Goal: Register for event/course

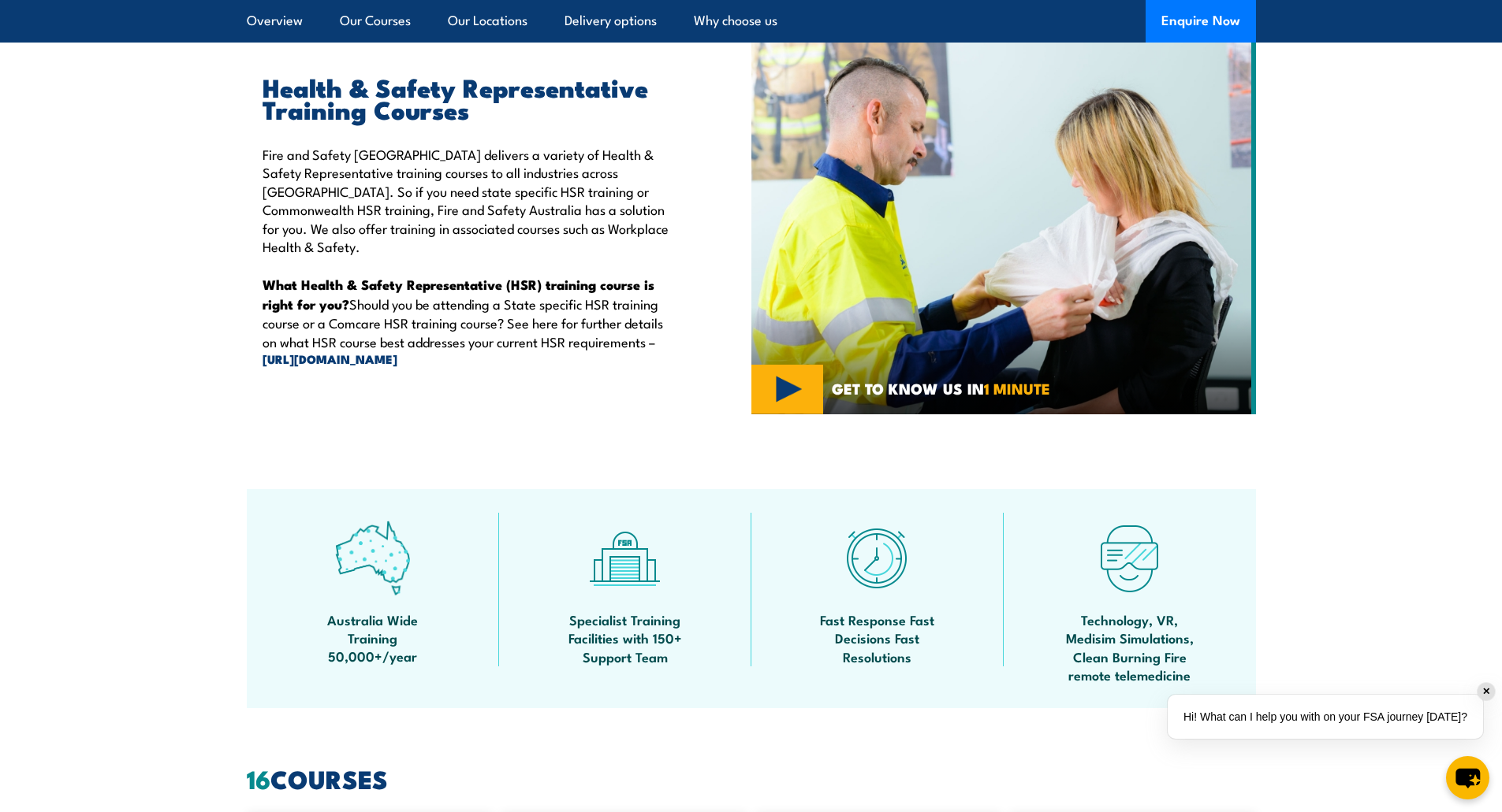
scroll to position [394, 0]
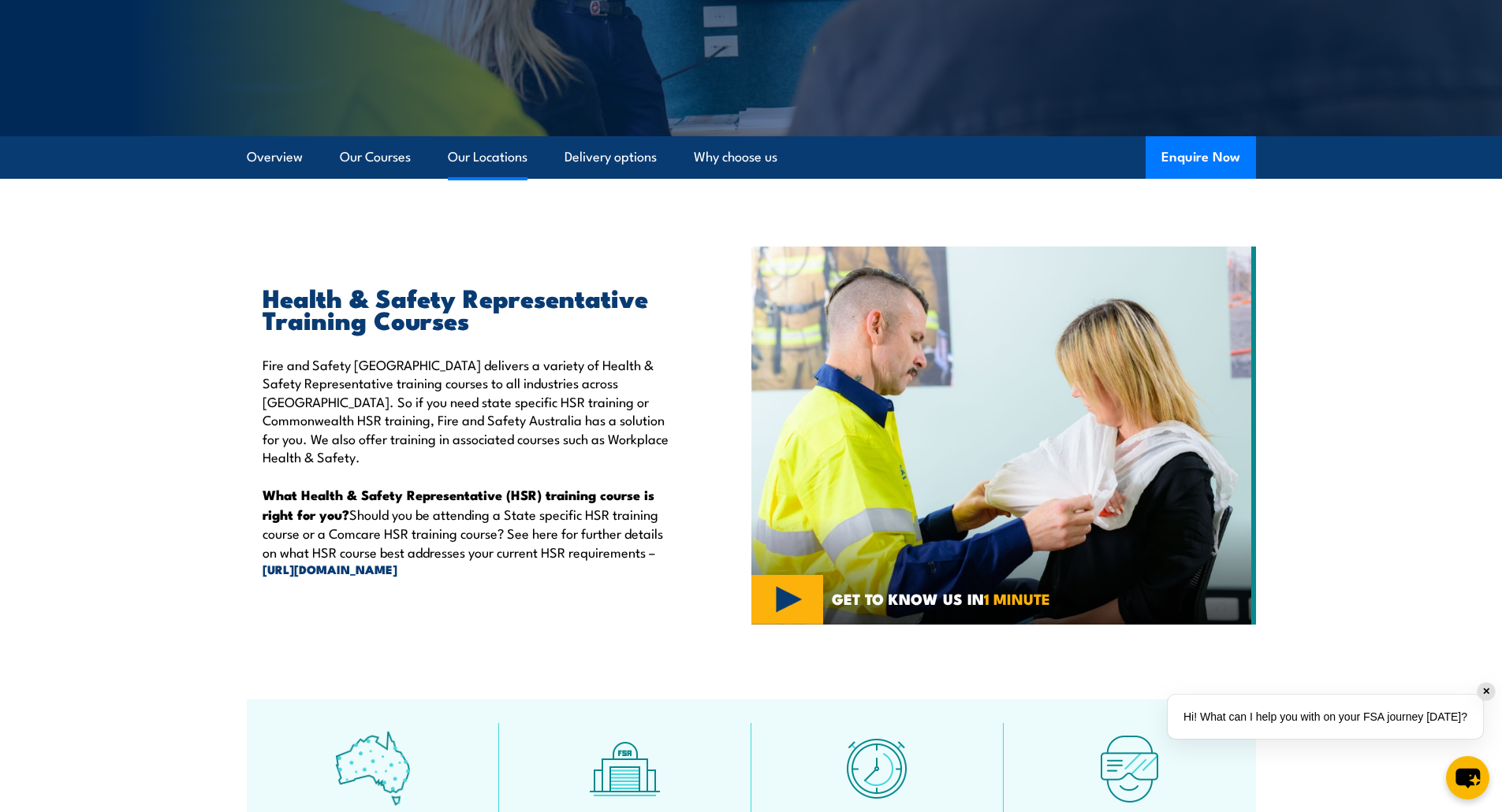
click at [487, 150] on link "Our Locations" at bounding box center [487, 157] width 79 height 42
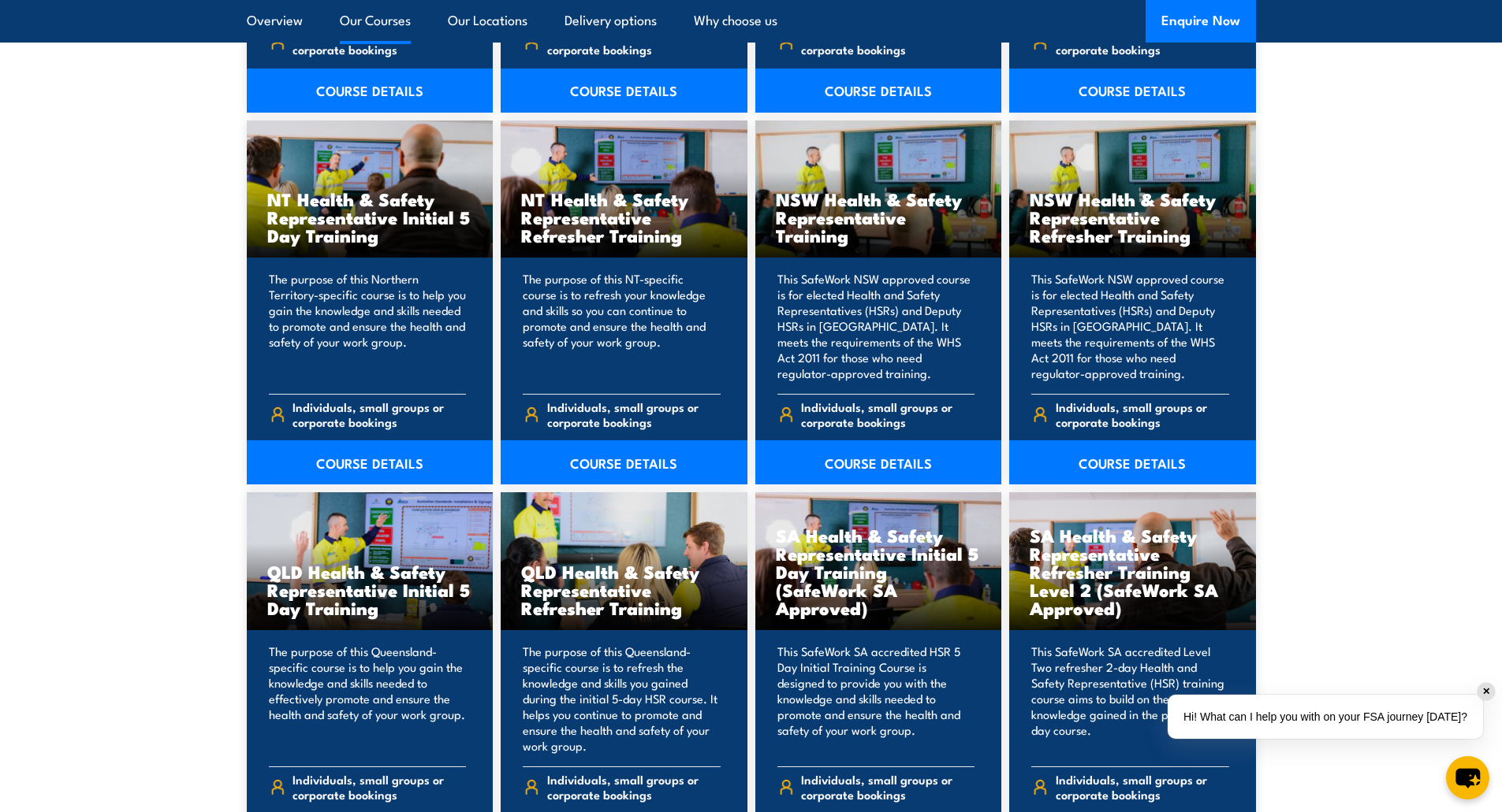
scroll to position [1671, 0]
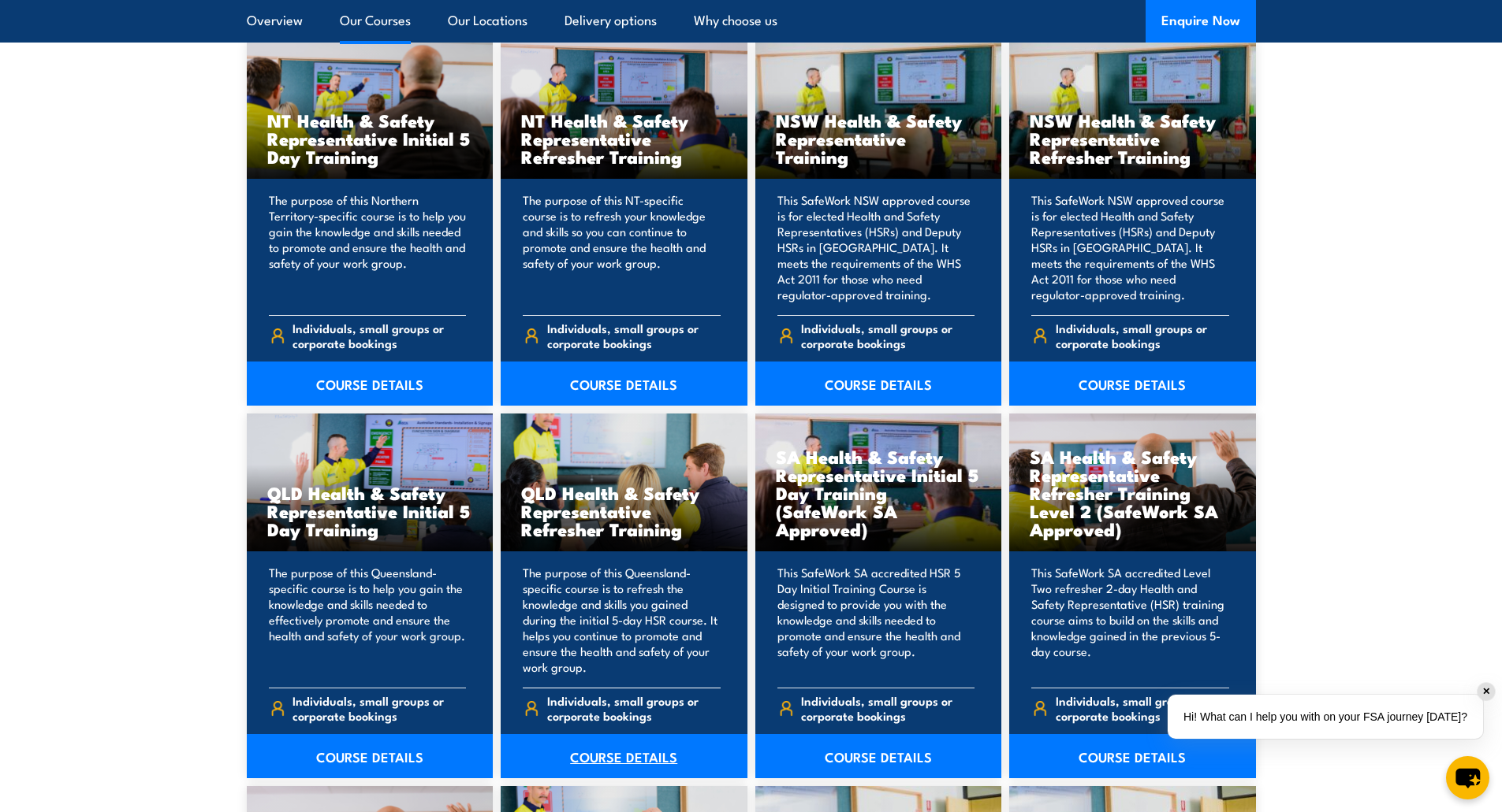
click at [643, 752] on link "COURSE DETAILS" at bounding box center [624, 757] width 247 height 45
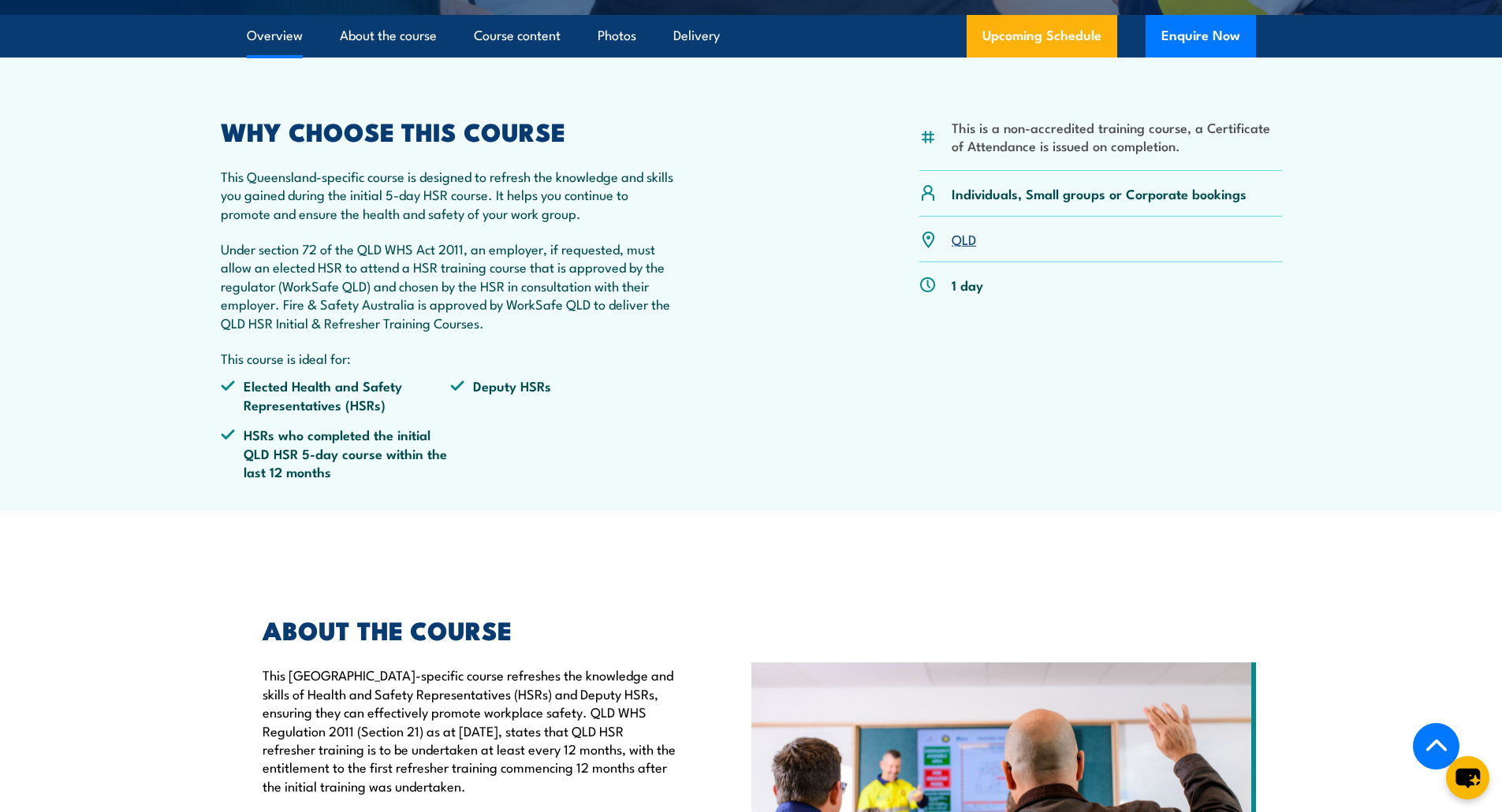
scroll to position [473, 0]
click at [1063, 57] on link "Upcoming Schedule" at bounding box center [1041, 36] width 151 height 43
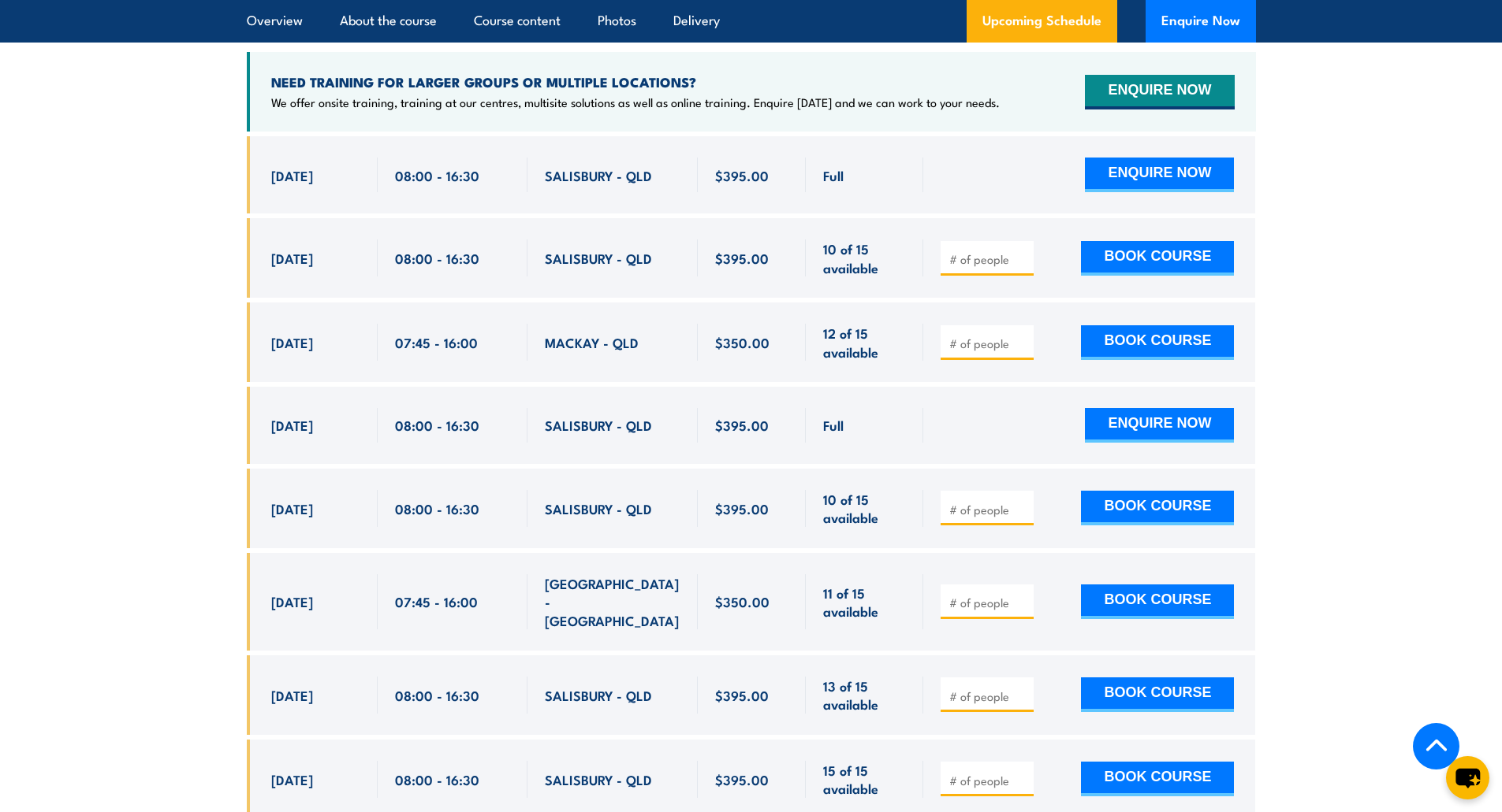
scroll to position [2841, 0]
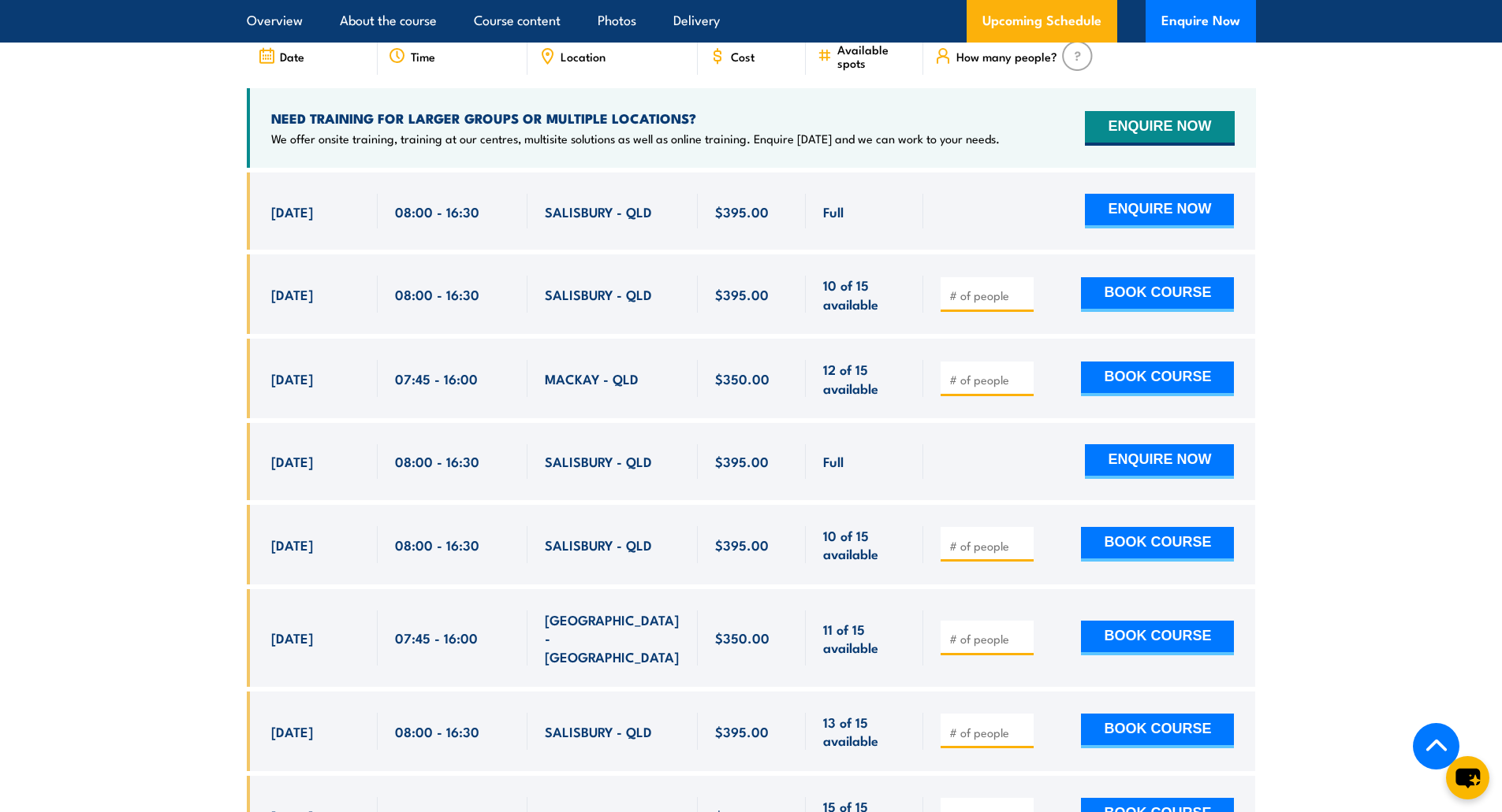
click at [579, 63] on span "Location" at bounding box center [583, 56] width 45 height 13
click at [545, 65] on icon at bounding box center [546, 55] width 17 height 17
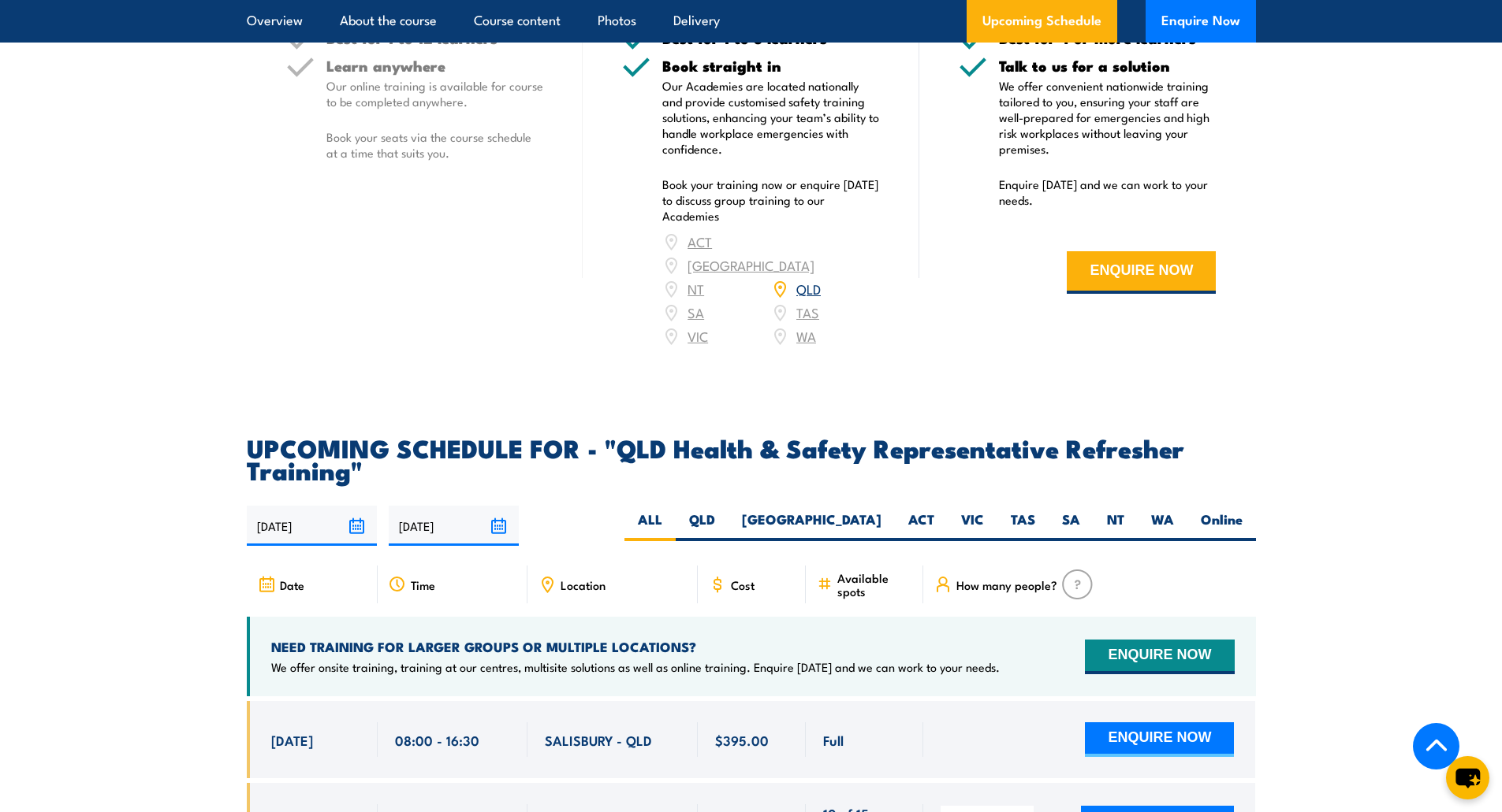
scroll to position [2290, 0]
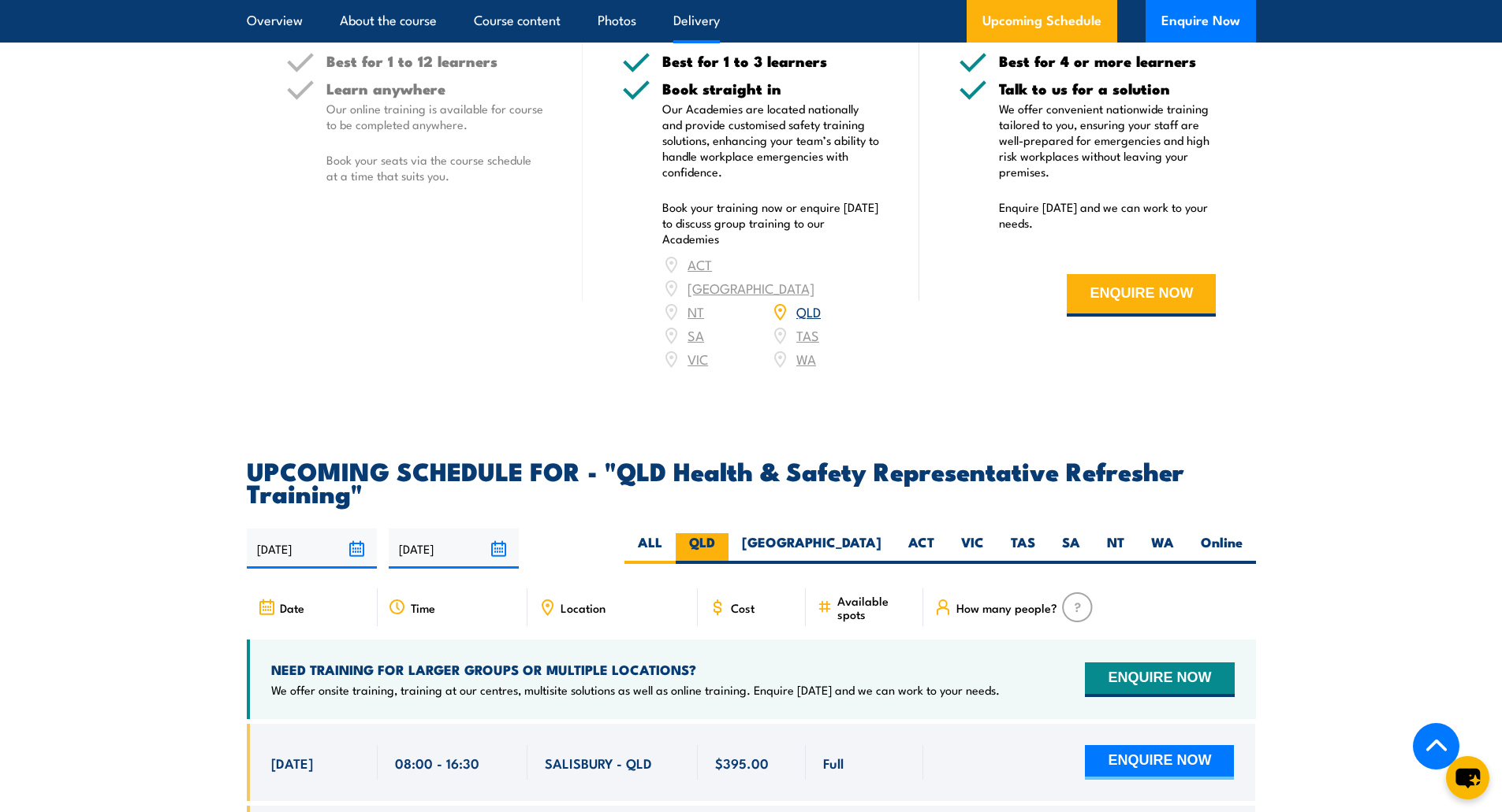
click at [729, 554] on label "QLD" at bounding box center [701, 548] width 53 height 31
click at [725, 544] on input "QLD" at bounding box center [721, 539] width 11 height 11
radio input "true"
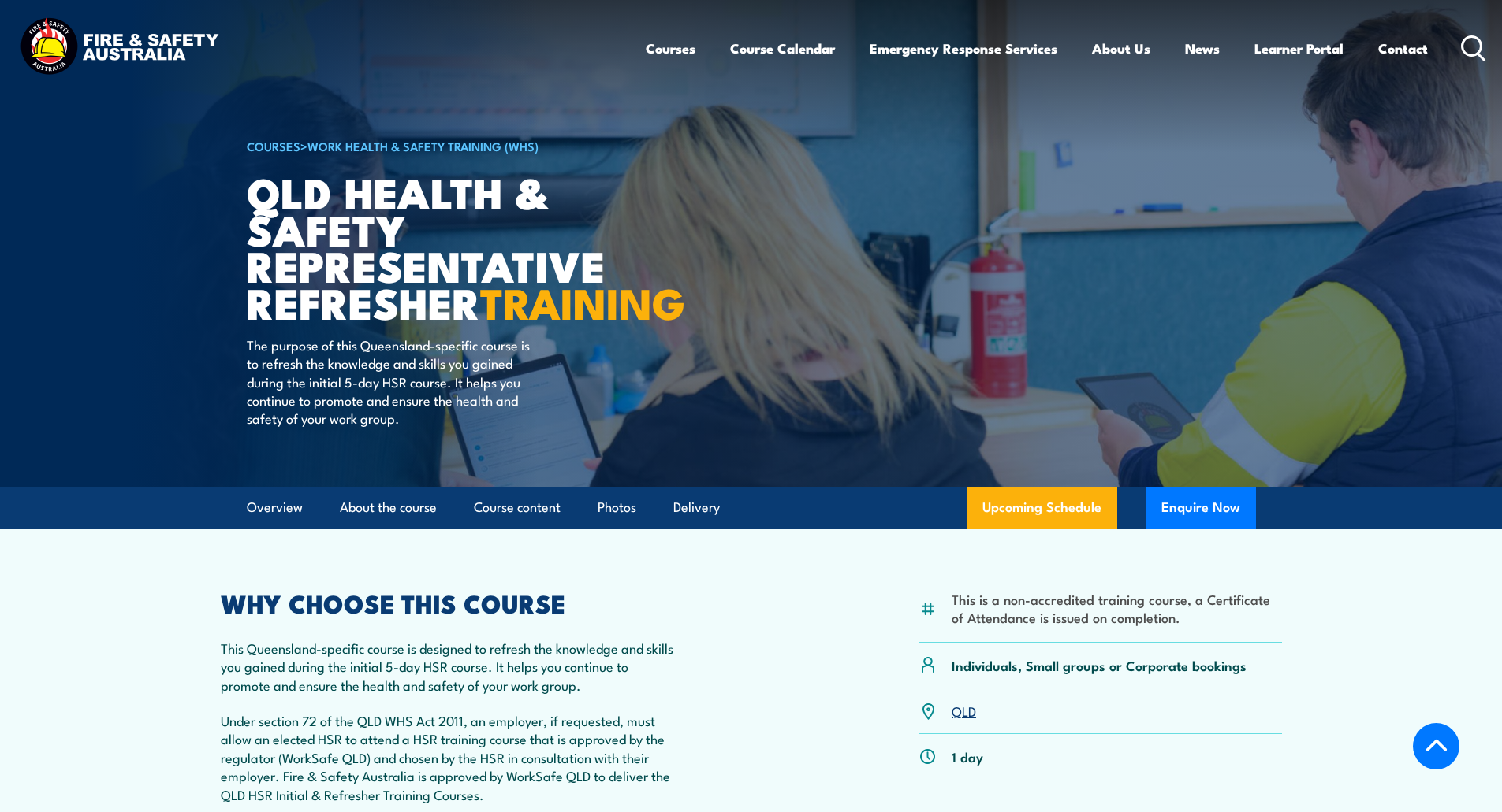
select select "3"
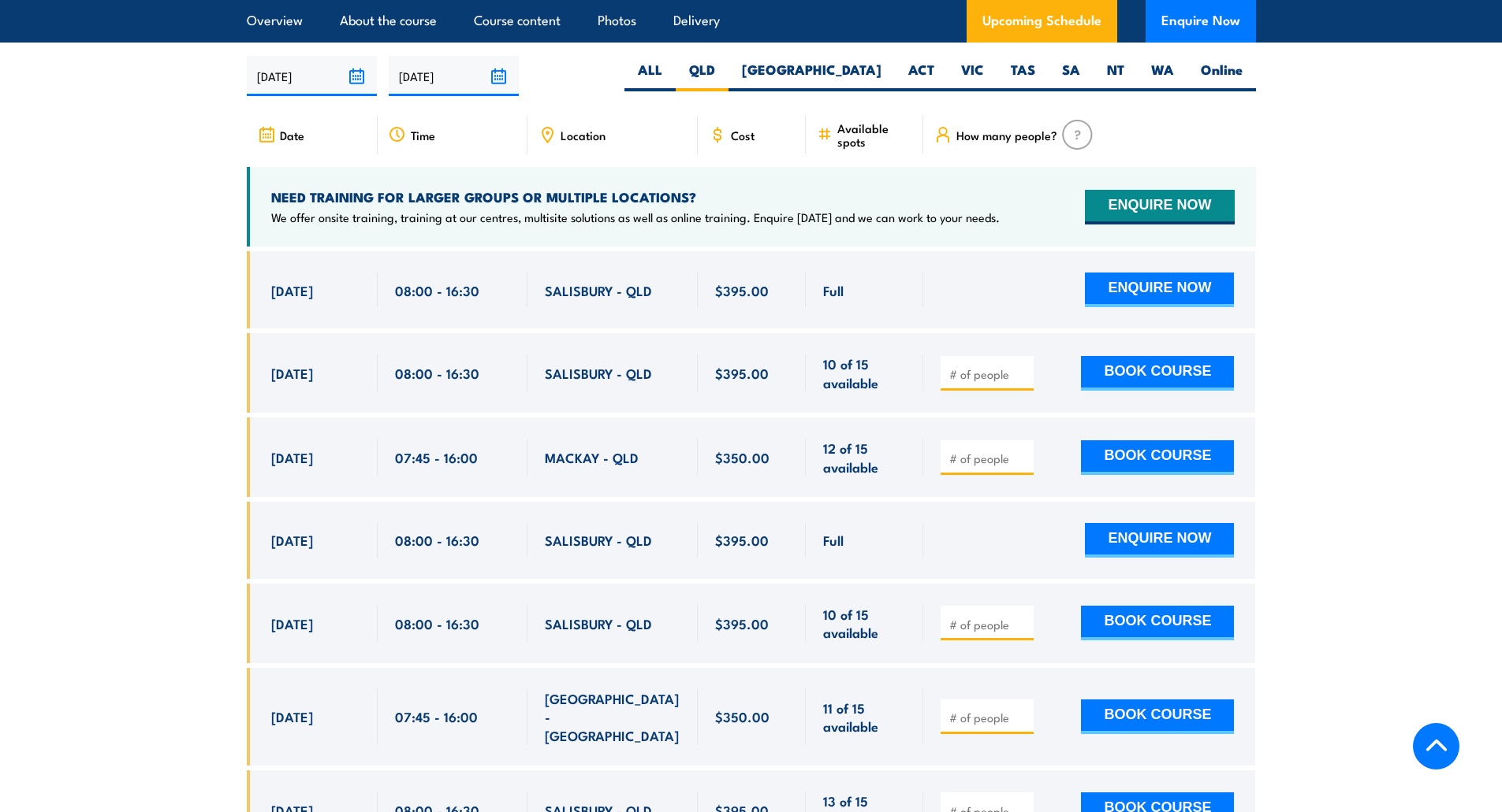
click at [503, 82] on input "[DATE]" at bounding box center [453, 76] width 130 height 40
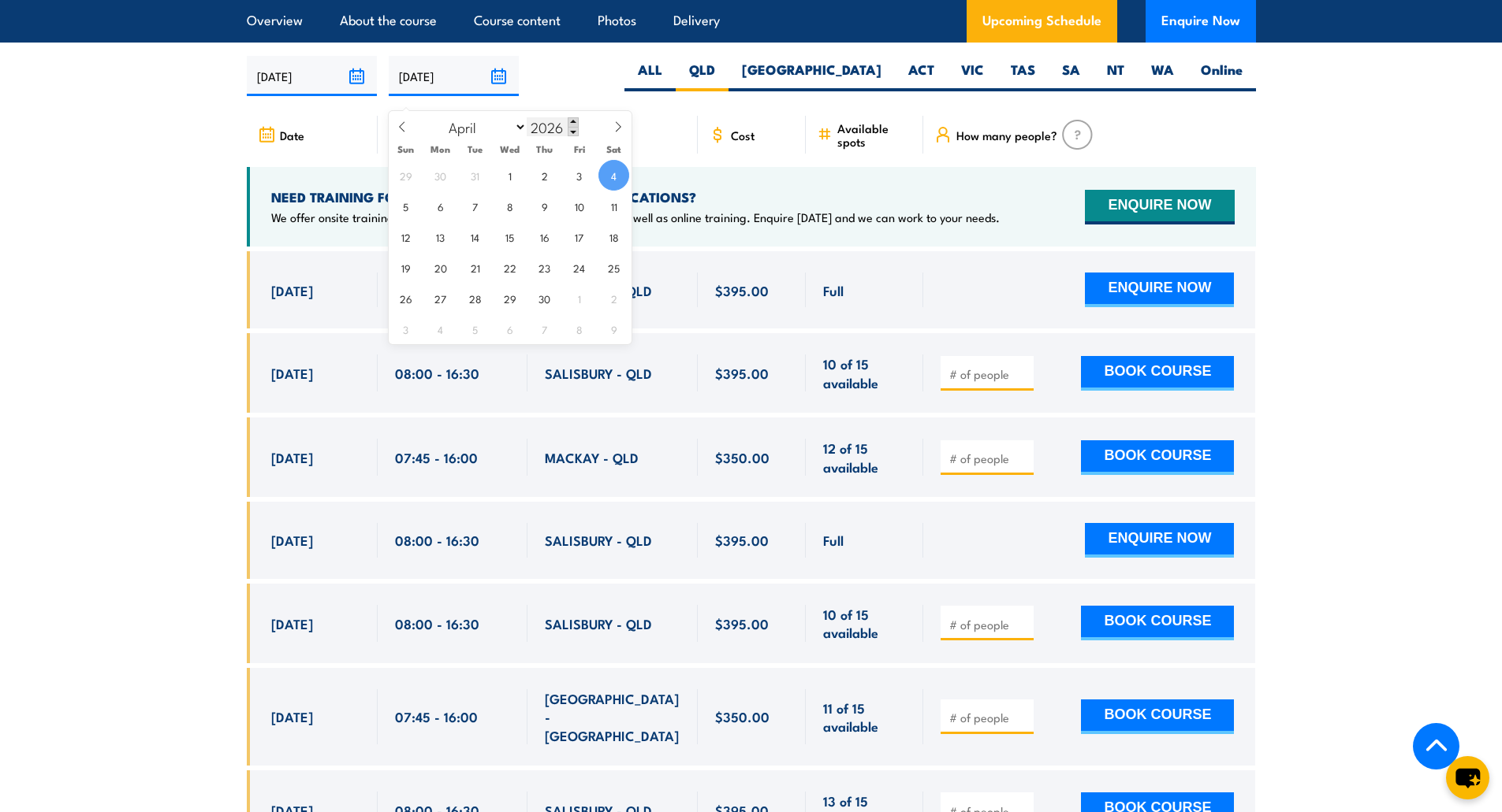
click at [567, 121] on span at bounding box center [573, 122] width 11 height 10
click at [566, 132] on input "2027" at bounding box center [552, 126] width 52 height 19
click at [569, 132] on span at bounding box center [573, 131] width 11 height 10
click at [572, 131] on span at bounding box center [573, 131] width 11 height 10
type input "2025"
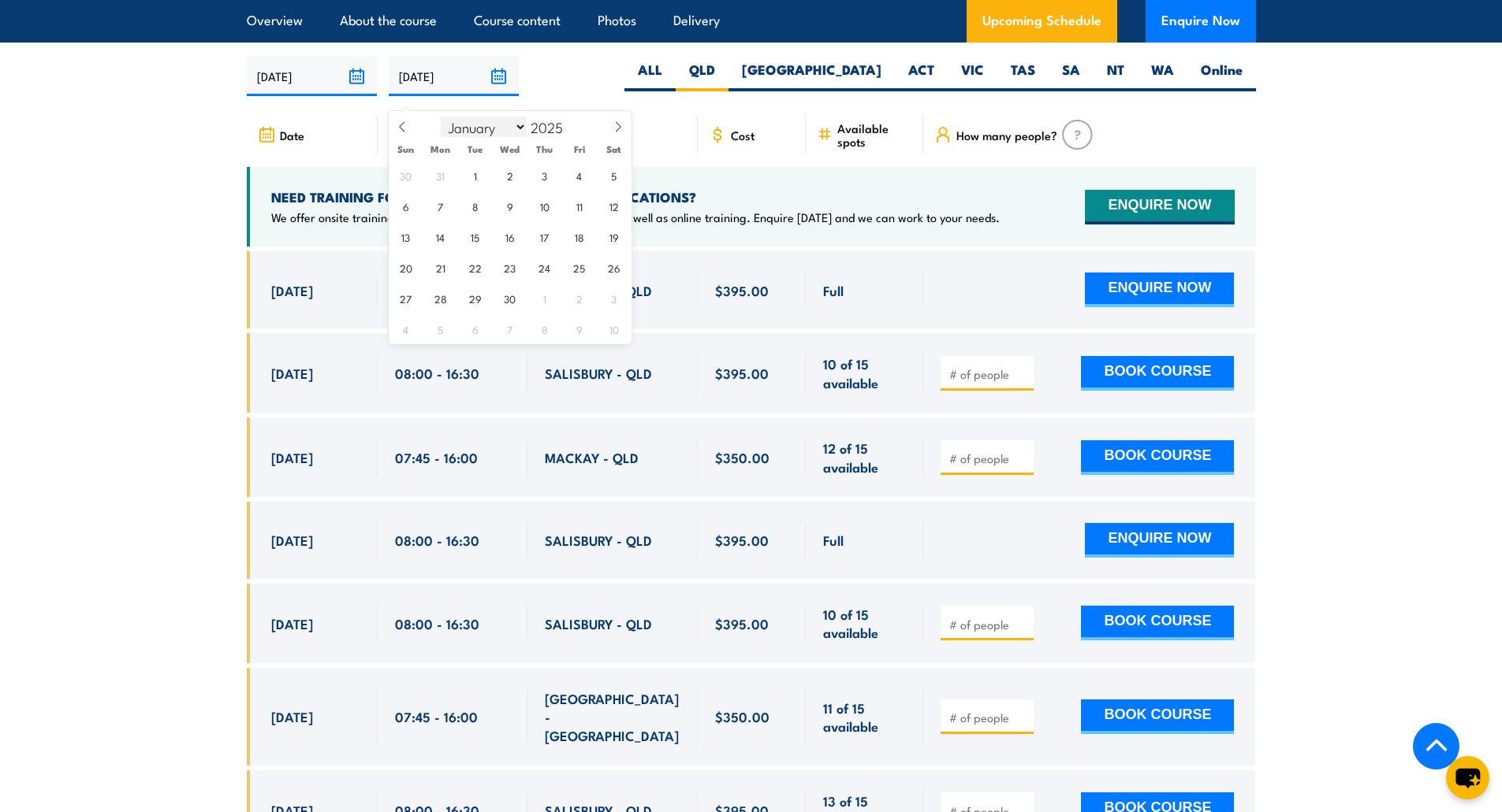
click at [518, 124] on select "January February March April May June July August September October November De…" at bounding box center [484, 126] width 86 height 20
select select "11"
click at [442, 117] on select "January February March April May June July August September October November De…" at bounding box center [484, 126] width 86 height 20
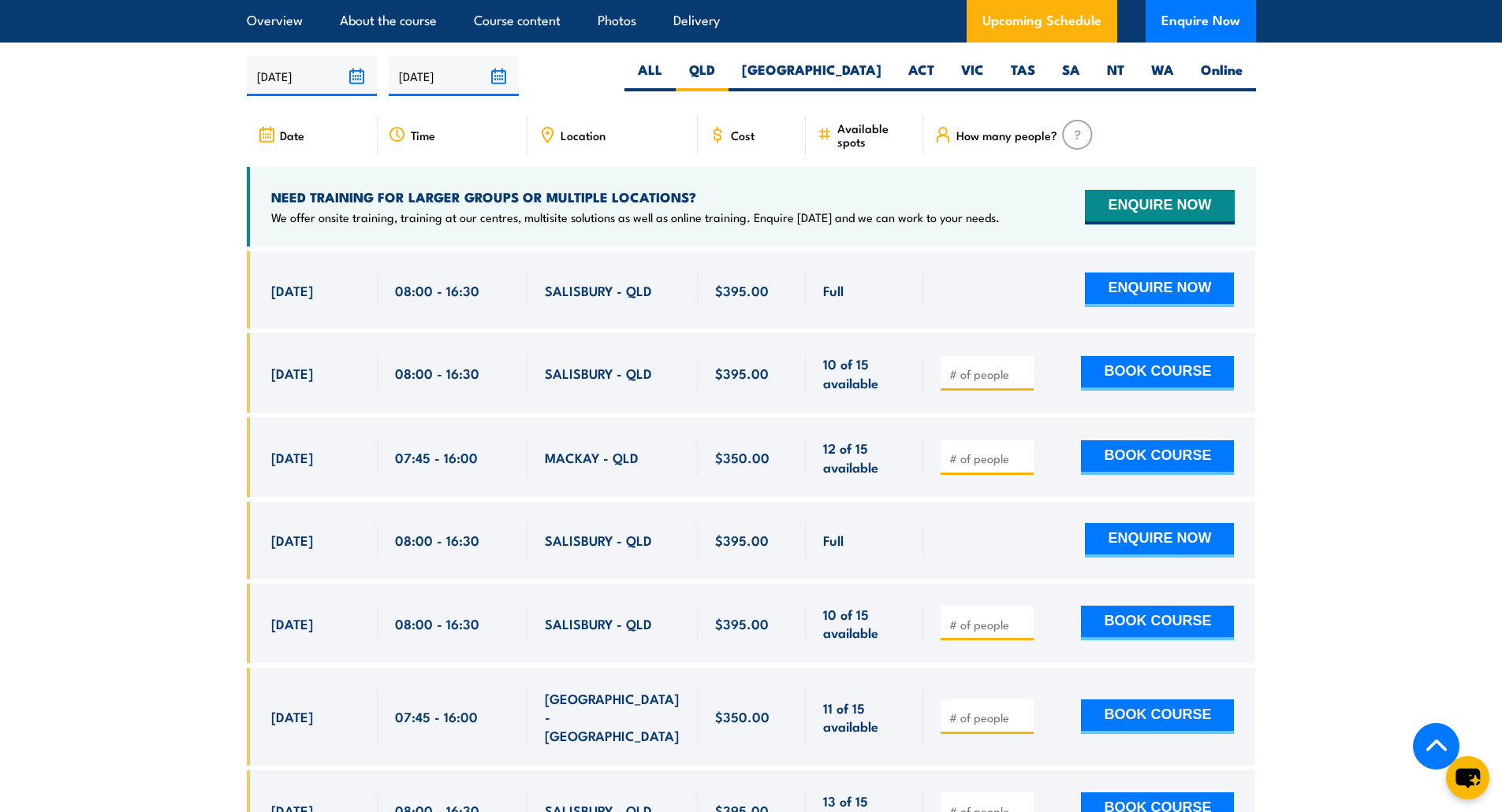
click at [624, 75] on div "06/10/2025 04/04/2026" at bounding box center [751, 76] width 1009 height 40
click at [497, 85] on input "[DATE]" at bounding box center [453, 76] width 130 height 40
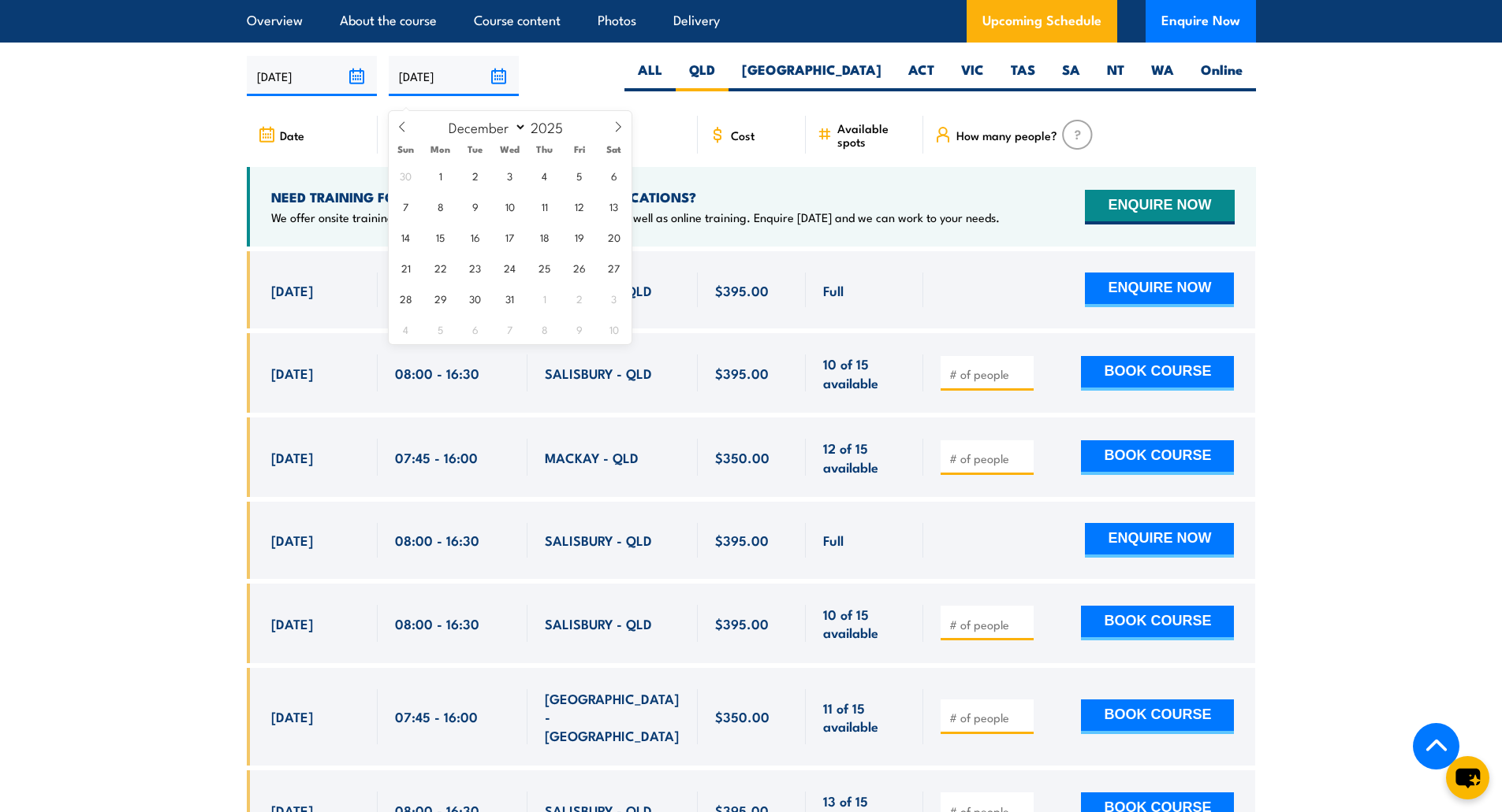
click at [447, 86] on input "[DATE]" at bounding box center [453, 76] width 130 height 40
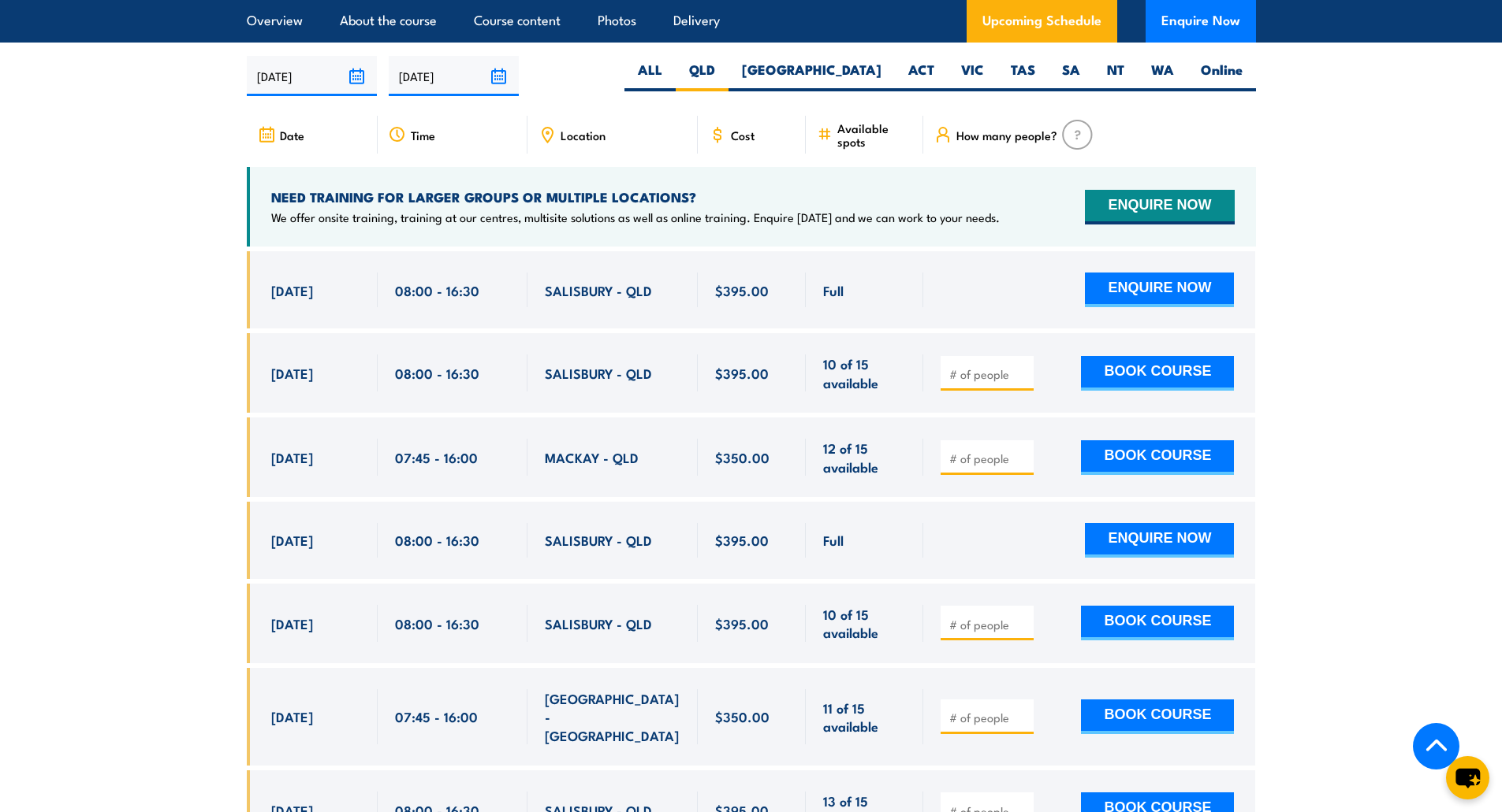
click at [611, 78] on div "06/10/2025 04/04/2026" at bounding box center [751, 76] width 1009 height 40
